Goal: Information Seeking & Learning: Understand process/instructions

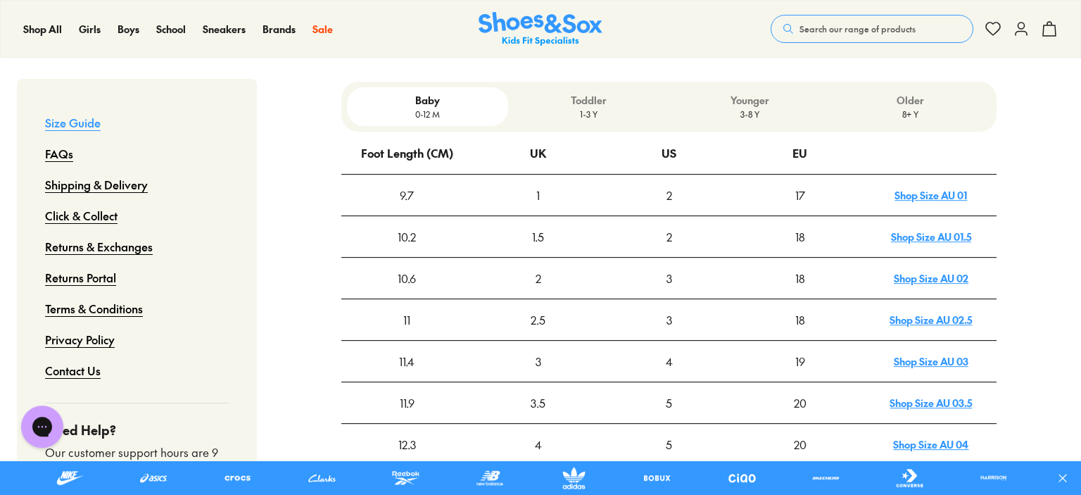
scroll to position [454, 0]
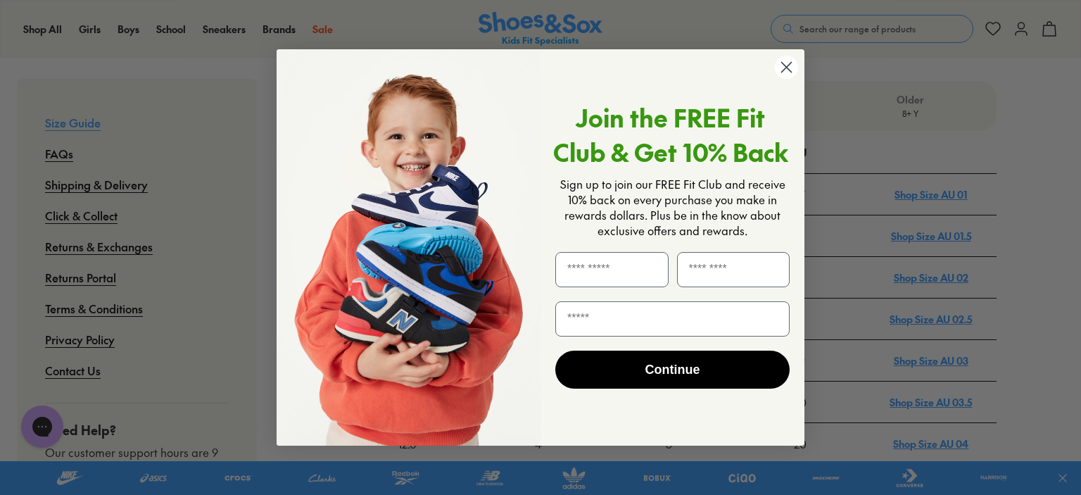
click at [785, 72] on circle "Close dialog" at bounding box center [786, 67] width 23 height 23
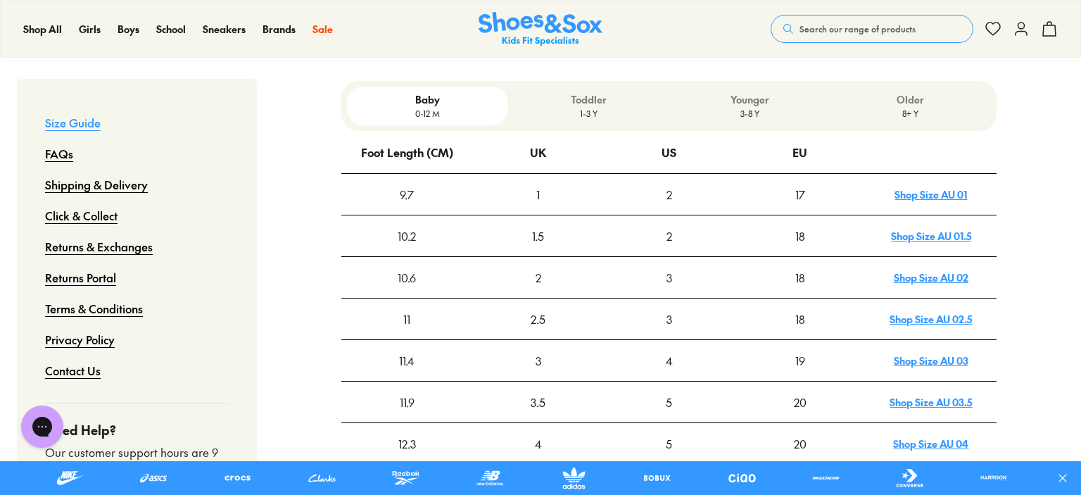
click at [589, 107] on p "1-3 Y" at bounding box center [589, 113] width 150 height 13
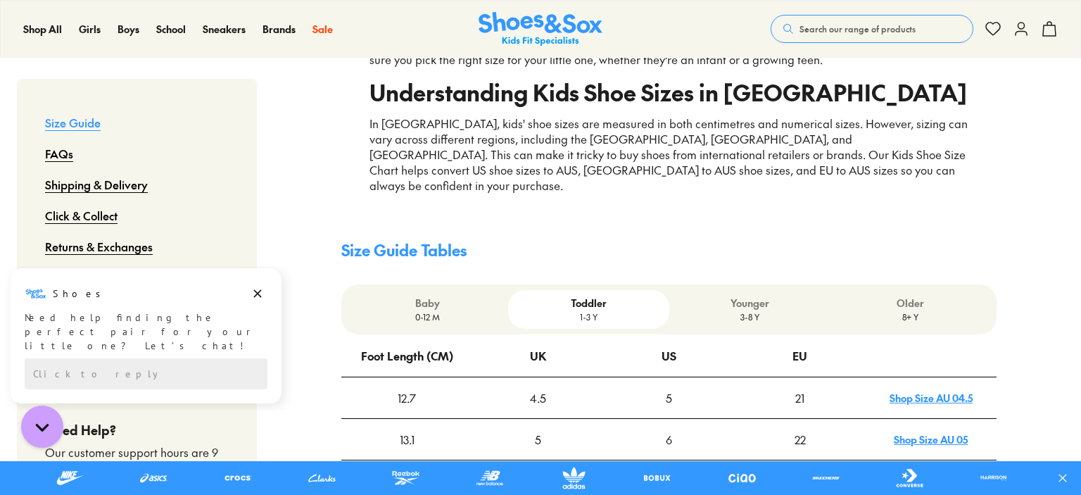
scroll to position [297, 0]
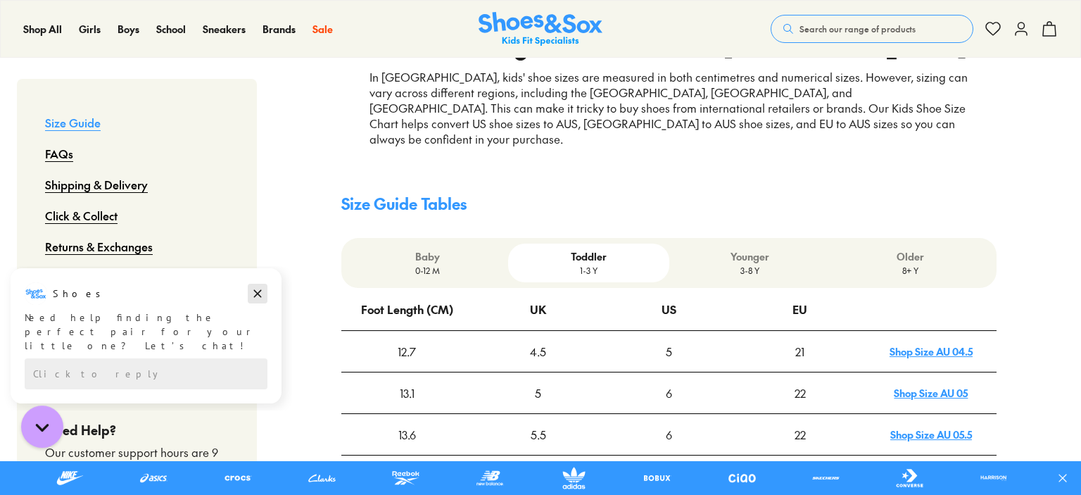
click at [255, 291] on icon "Dismiss campaign" at bounding box center [258, 294] width 8 height 8
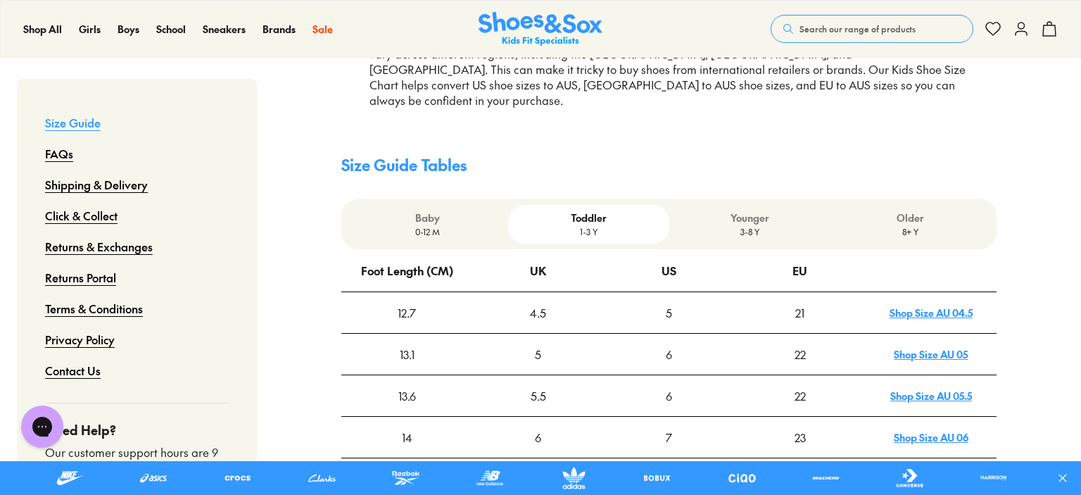
scroll to position [309, 0]
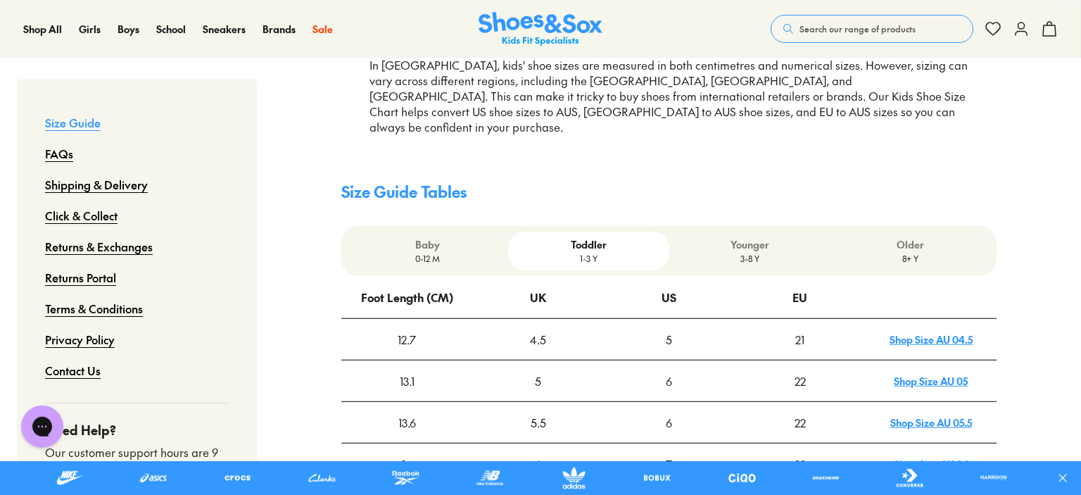
click at [715, 237] on p "Younger" at bounding box center [750, 244] width 150 height 15
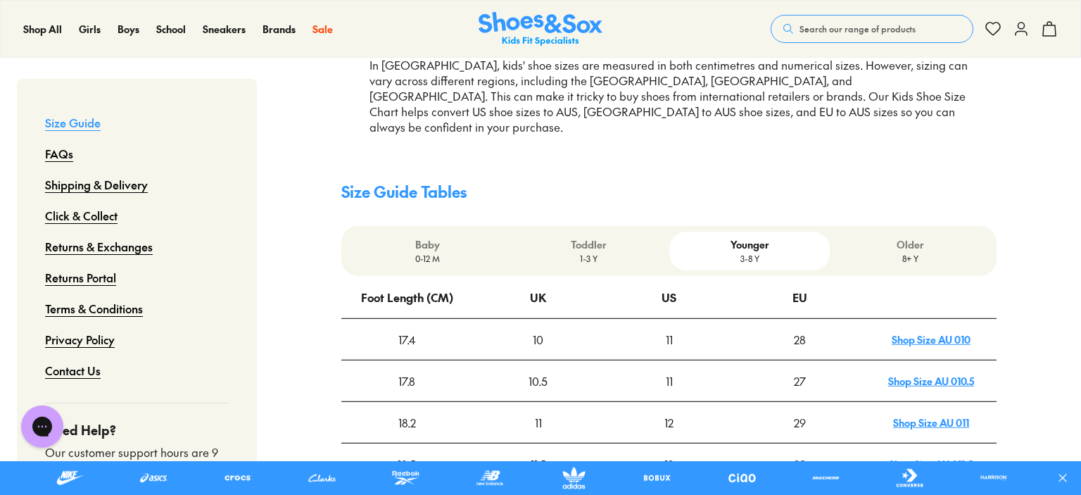
click at [745, 237] on p "Younger" at bounding box center [750, 244] width 150 height 15
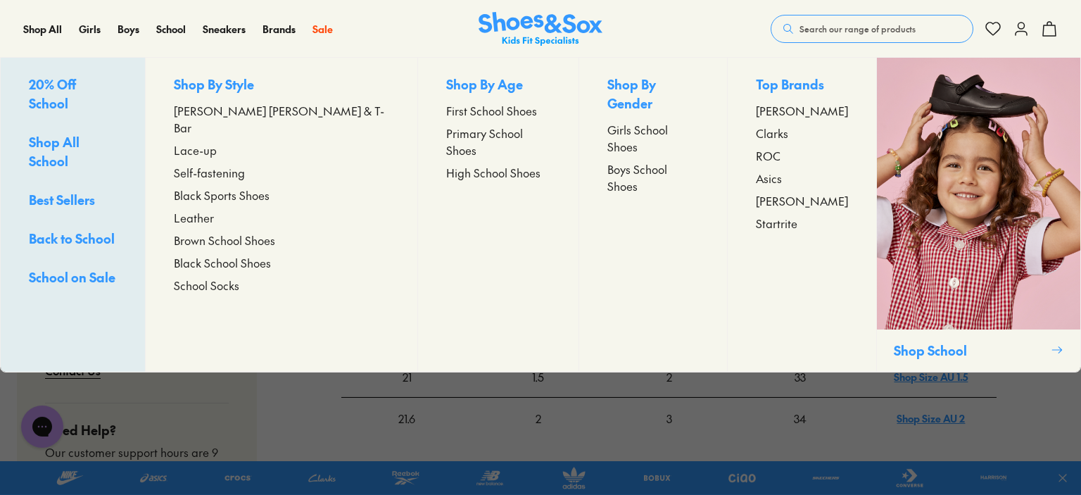
scroll to position [647, 0]
